Goal: Information Seeking & Learning: Learn about a topic

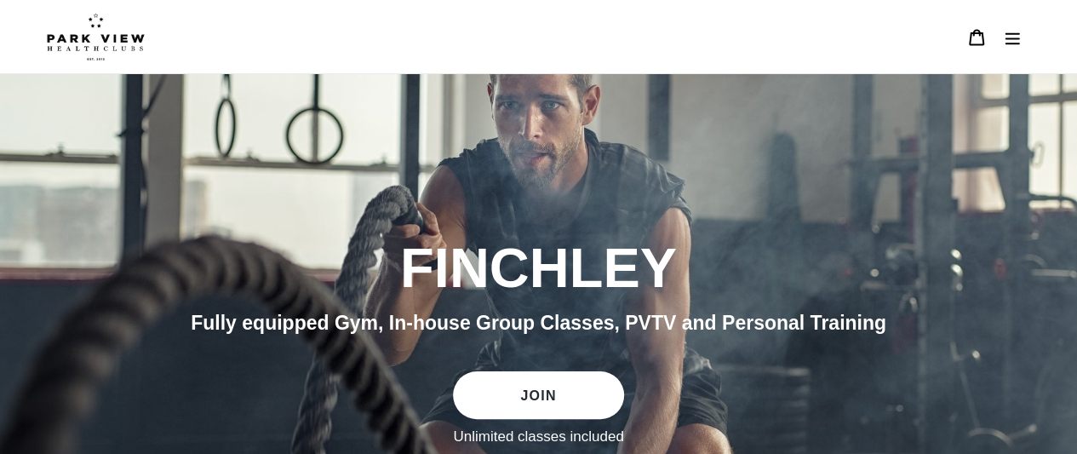
click at [1022, 41] on button "Menu" at bounding box center [1012, 37] width 36 height 37
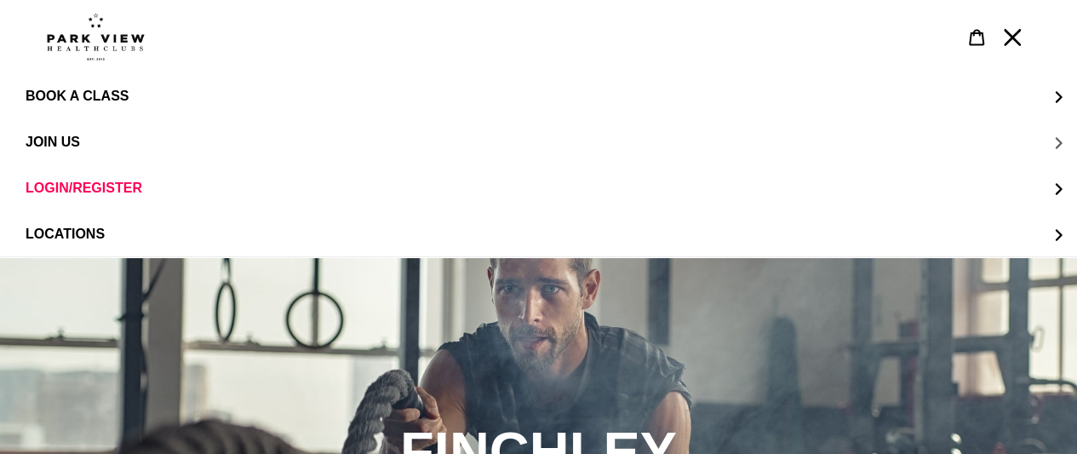
click at [54, 141] on span "JOIN US" at bounding box center [53, 142] width 54 height 15
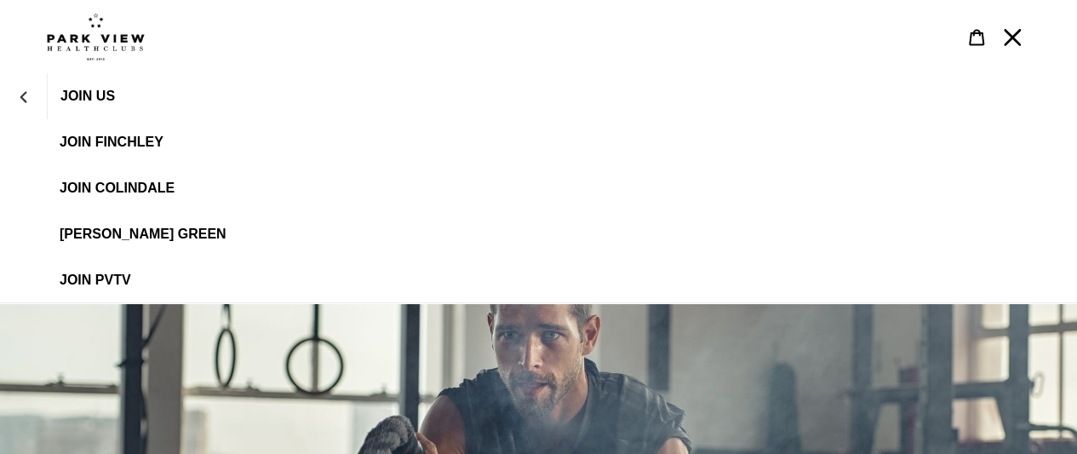
click at [129, 146] on span "JOIN FINCHLEY" at bounding box center [112, 142] width 104 height 15
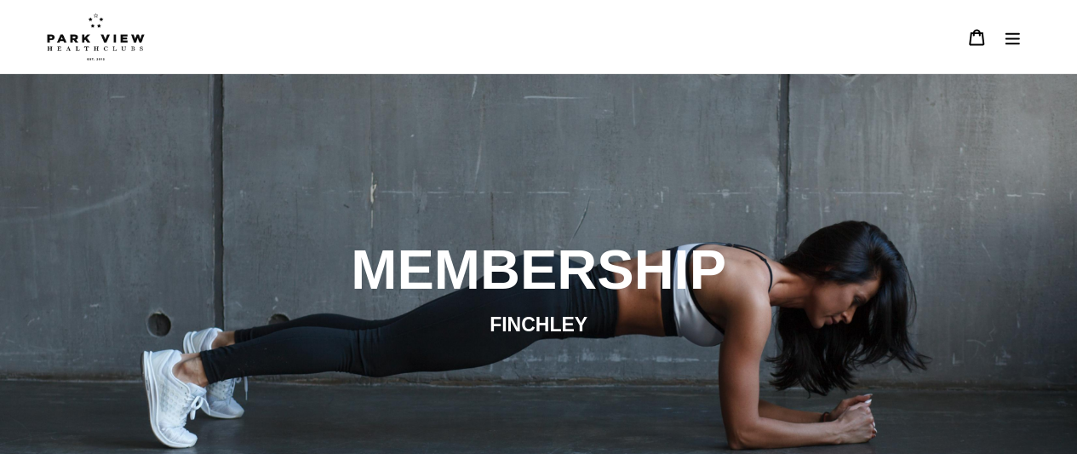
click at [1007, 40] on icon "Menu" at bounding box center [1012, 37] width 17 height 17
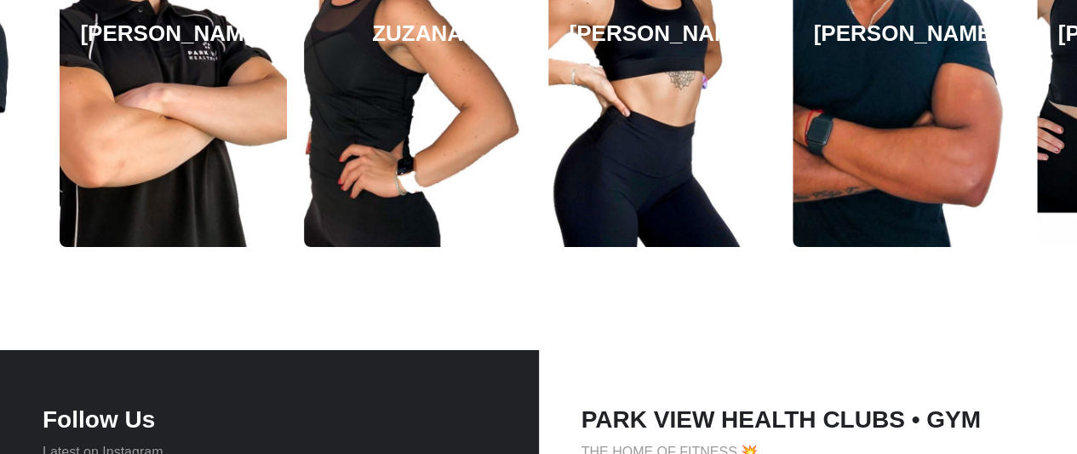
scroll to position [2800, 0]
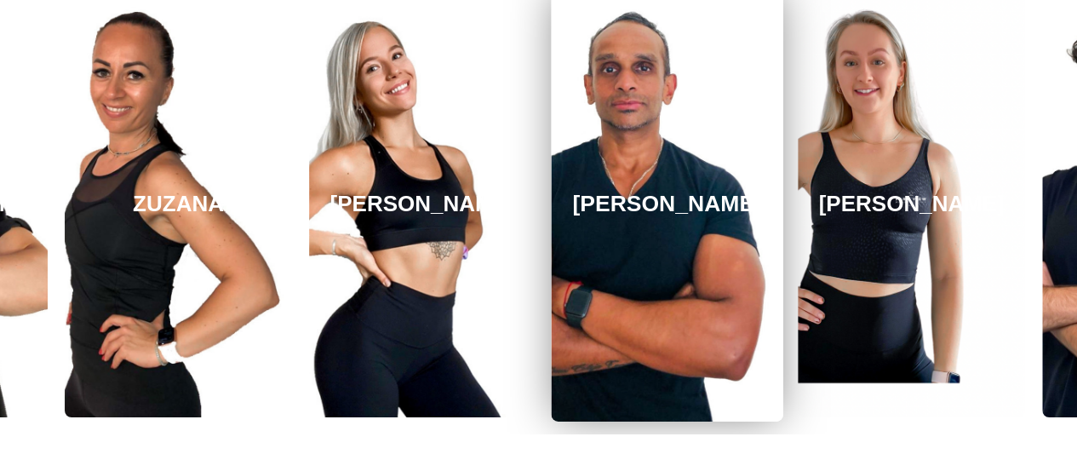
drag, startPoint x: 904, startPoint y: 203, endPoint x: 665, endPoint y: 231, distance: 240.8
click at [665, 231] on link "[PERSON_NAME]" at bounding box center [667, 204] width 232 height 434
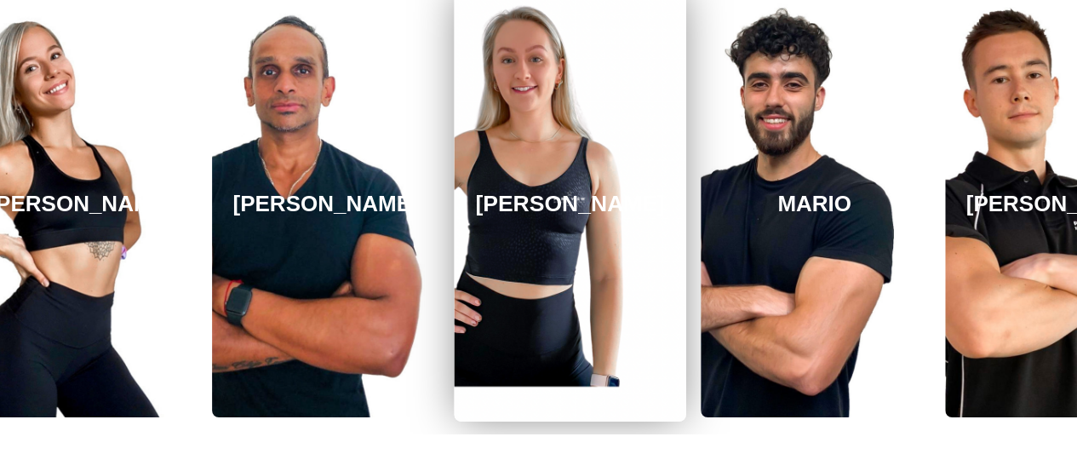
drag, startPoint x: 954, startPoint y: 192, endPoint x: 618, endPoint y: 215, distance: 337.1
click at [618, 215] on link "[PERSON_NAME]" at bounding box center [570, 204] width 232 height 434
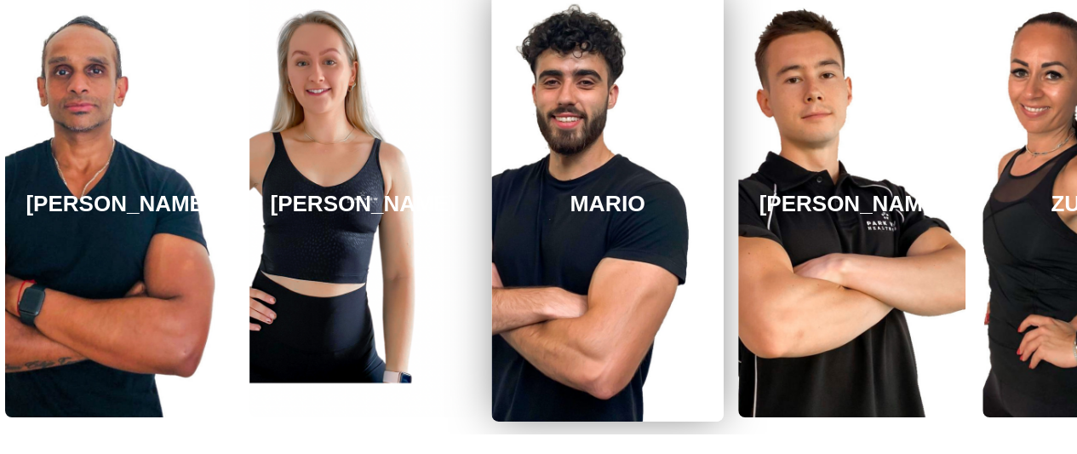
drag, startPoint x: 911, startPoint y: 200, endPoint x: 612, endPoint y: 204, distance: 298.8
click at [612, 204] on h3 "MARIO" at bounding box center [607, 204] width 75 height 27
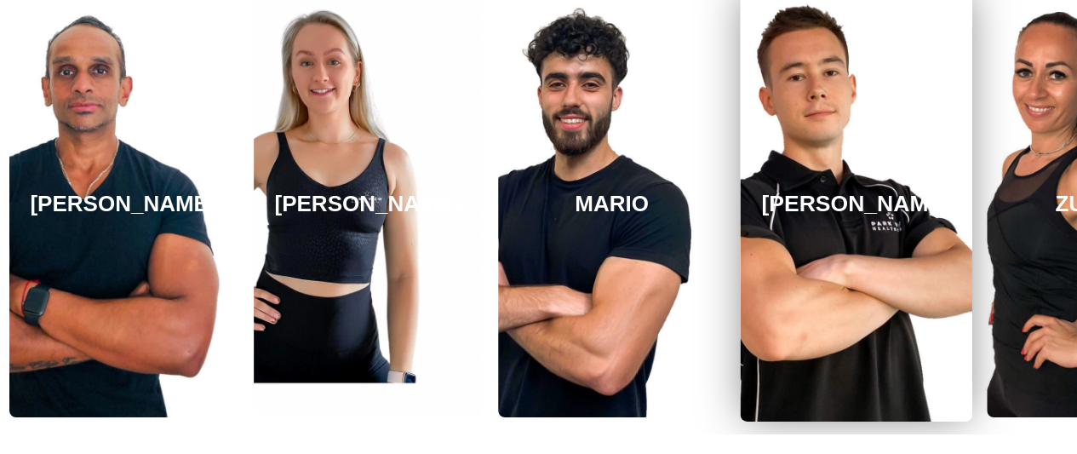
drag, startPoint x: 859, startPoint y: 195, endPoint x: 809, endPoint y: 209, distance: 52.3
click at [809, 209] on link "[PERSON_NAME]" at bounding box center [856, 204] width 232 height 434
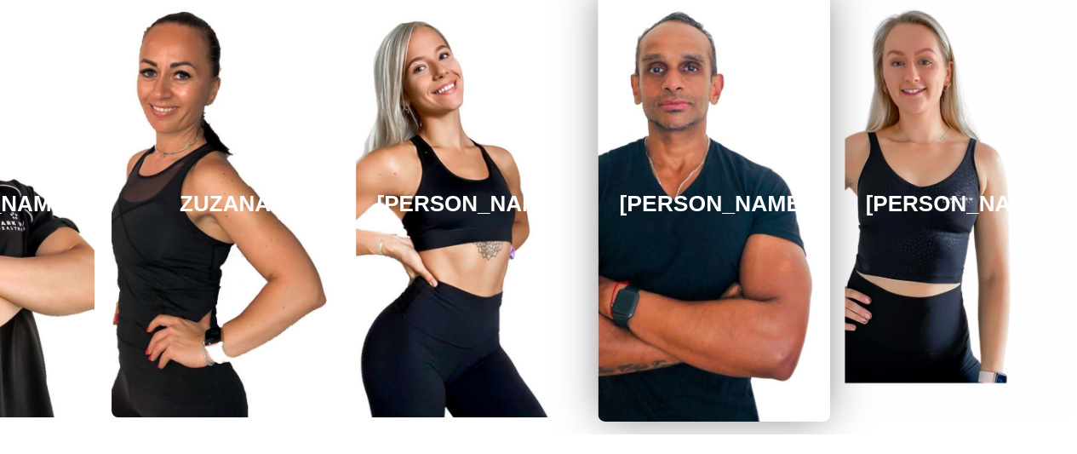
drag, startPoint x: 285, startPoint y: 207, endPoint x: 827, endPoint y: 188, distance: 542.6
click at [827, 188] on link "[PERSON_NAME]" at bounding box center [714, 204] width 232 height 434
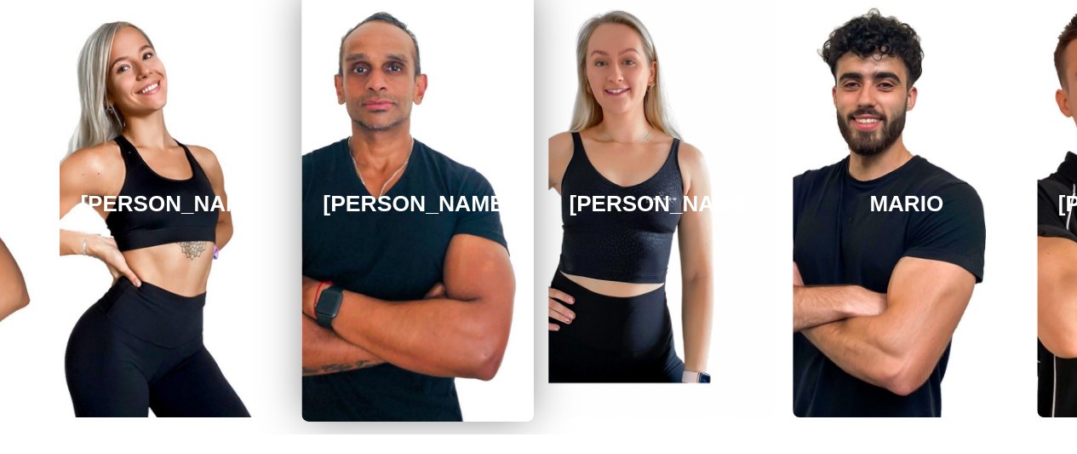
click at [354, 207] on link "[PERSON_NAME]" at bounding box center [417, 204] width 232 height 434
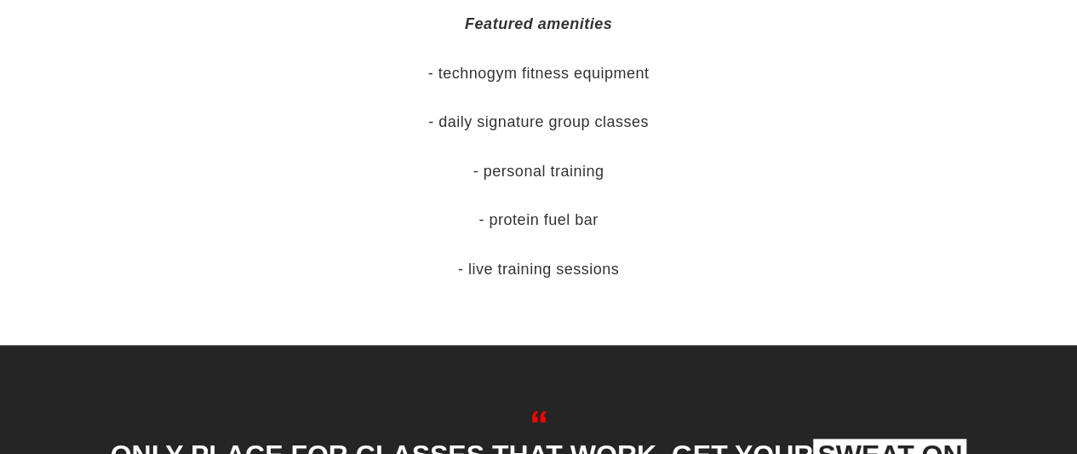
scroll to position [766, 0]
